Goal: Information Seeking & Learning: Check status

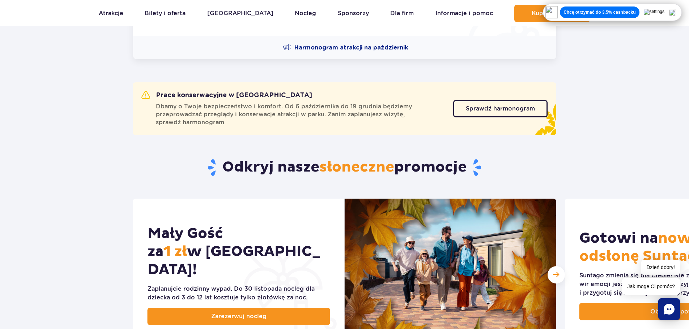
scroll to position [217, 0]
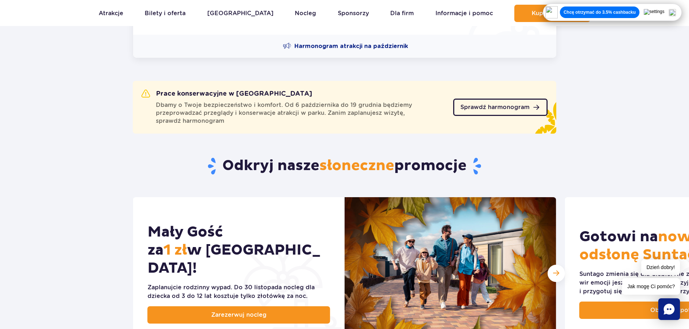
click at [481, 110] on span "Sprawdź harmonogram" at bounding box center [494, 108] width 69 height 6
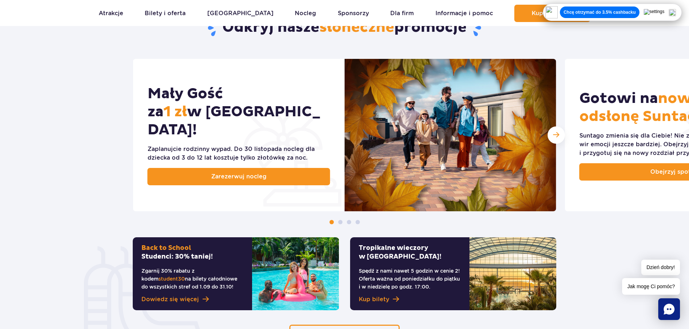
scroll to position [362, 0]
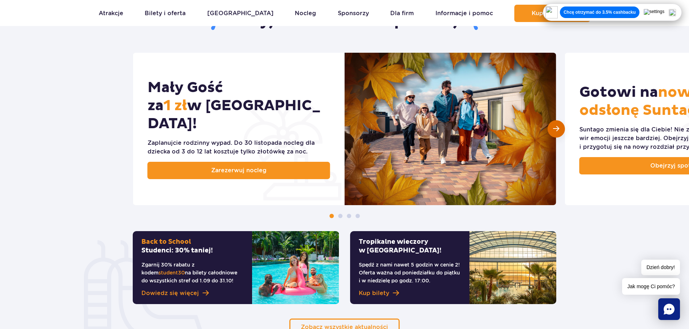
click at [551, 129] on div "Następny slajd" at bounding box center [555, 128] width 17 height 17
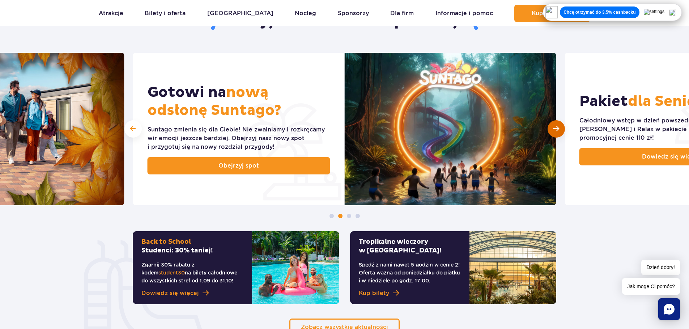
click at [551, 129] on div "Następny slajd" at bounding box center [555, 128] width 17 height 17
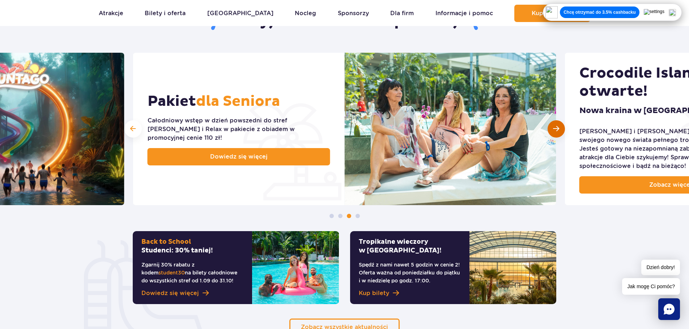
click at [551, 129] on div "Następny slajd" at bounding box center [555, 128] width 17 height 17
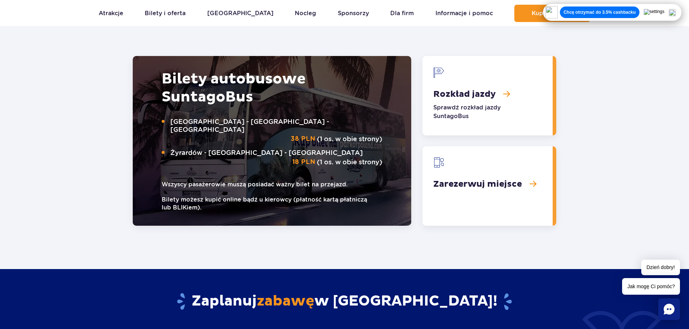
scroll to position [1129, 0]
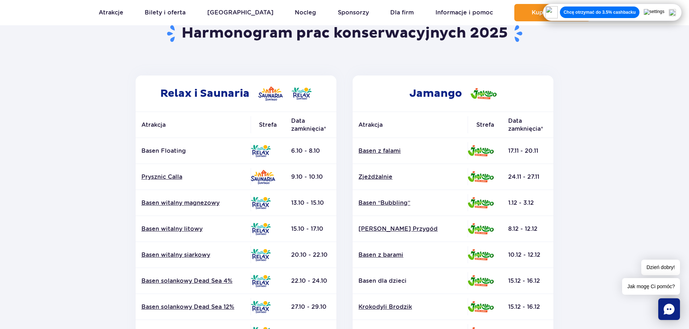
scroll to position [69, 0]
